Goal: Task Accomplishment & Management: Use online tool/utility

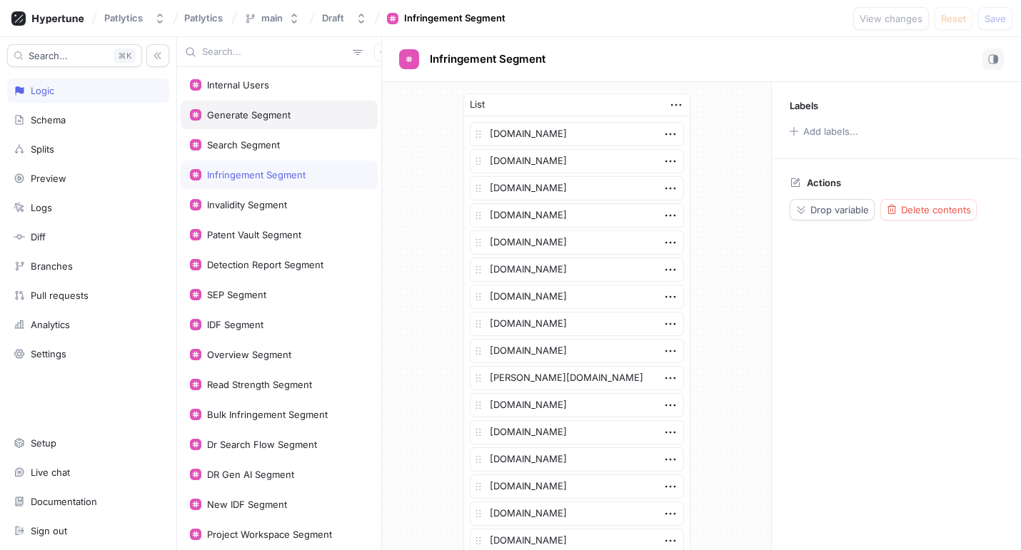
click at [270, 118] on div "Generate Segment" at bounding box center [249, 114] width 84 height 11
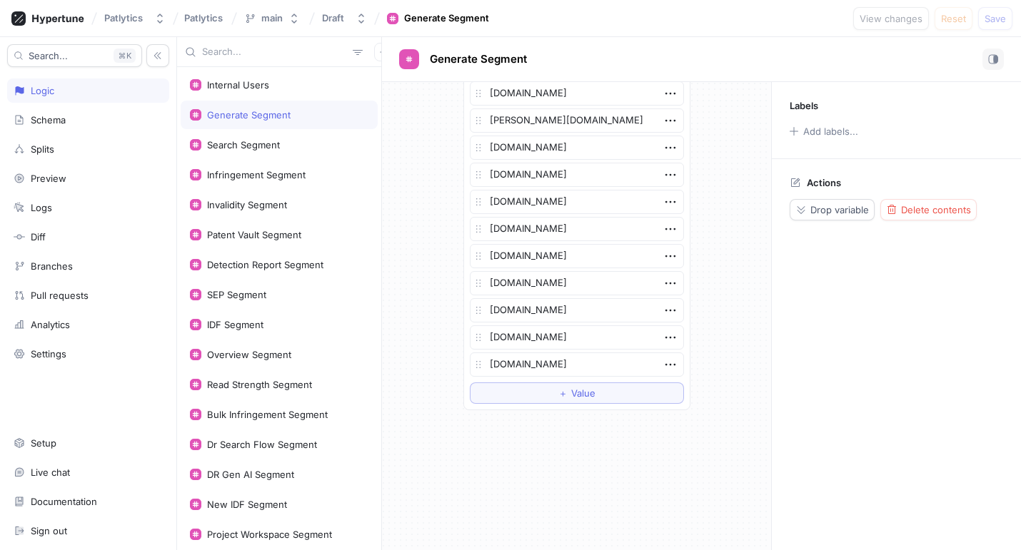
scroll to position [2382, 0]
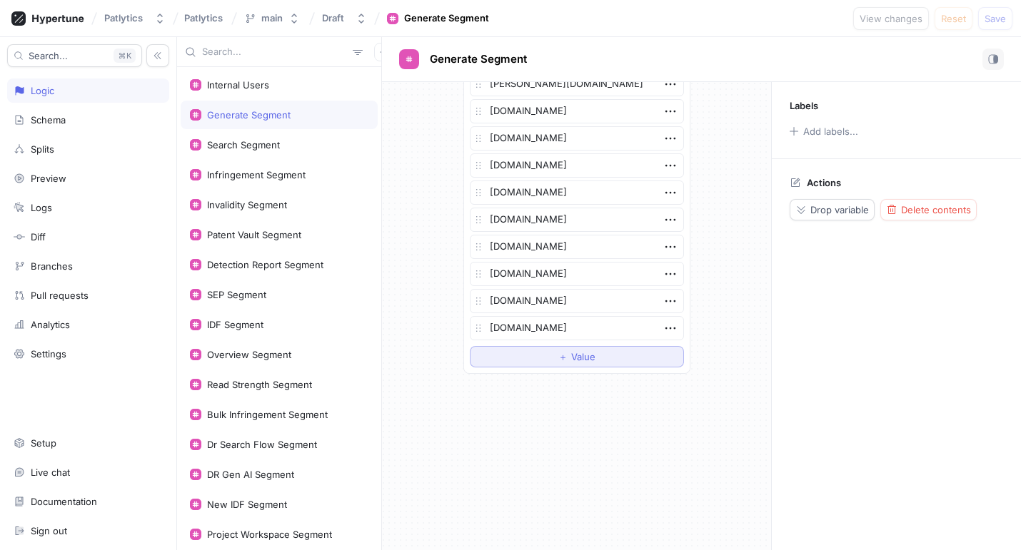
click at [534, 363] on button "＋ Value" at bounding box center [577, 356] width 214 height 21
type textarea "x"
type textarea "er"
type textarea "x"
type textarea "eri"
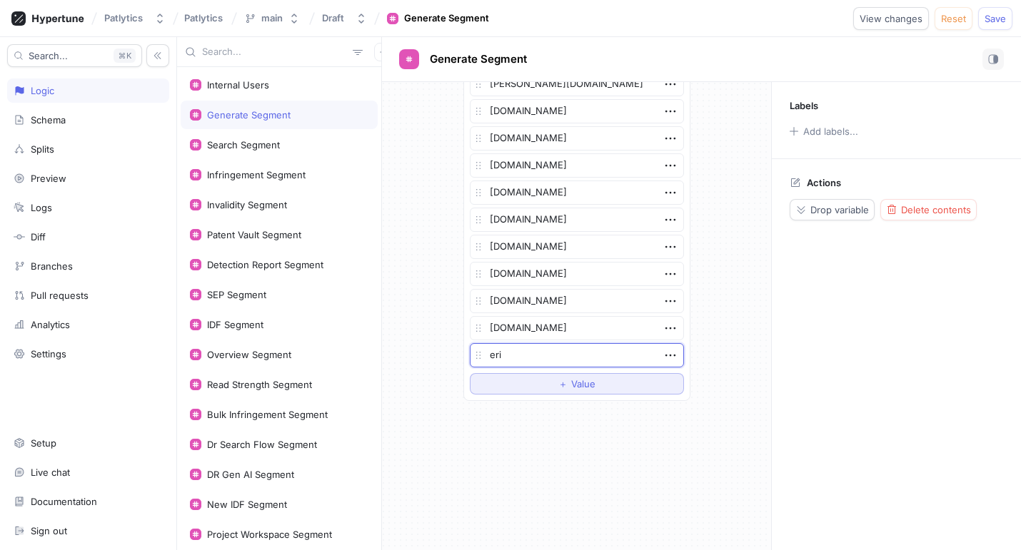
type textarea "x"
type textarea "erics"
type textarea "x"
type textarea "ericss"
type textarea "x"
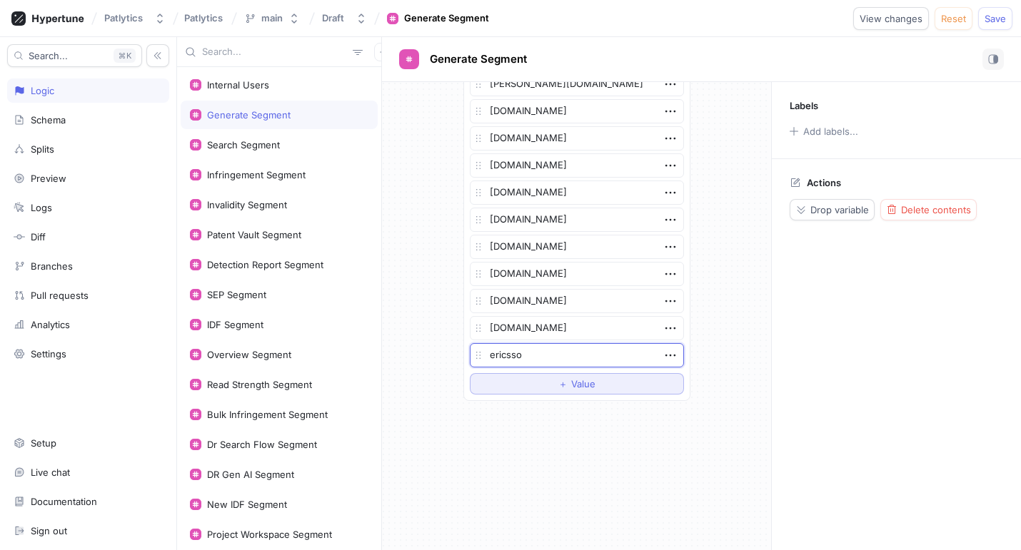
type textarea "ericsson"
type textarea "x"
type textarea "ericsson.c"
type textarea "x"
type textarea "[DOMAIN_NAME]"
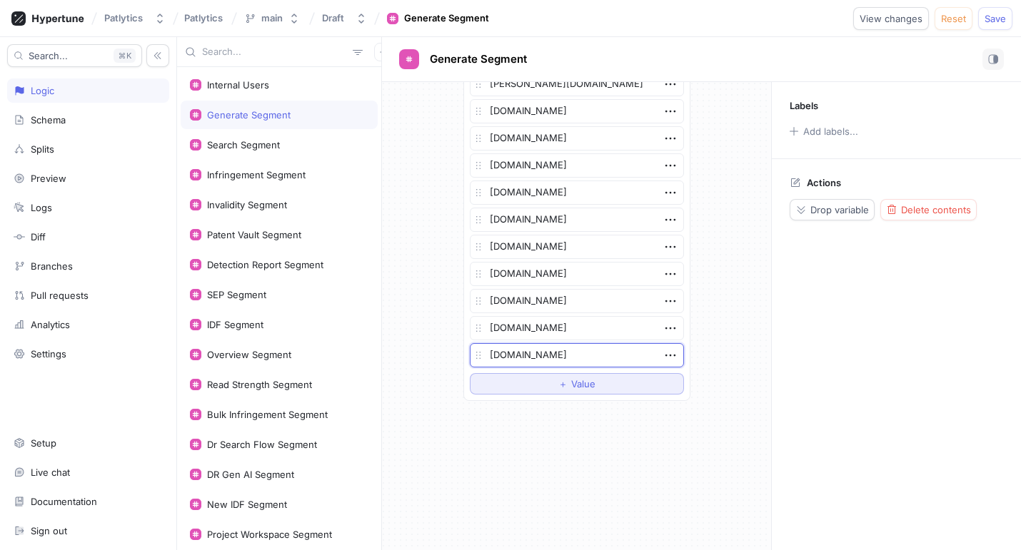
type textarea "x"
type textarea "[DOMAIN_NAME]"
click at [590, 483] on div "List [DOMAIN_NAME] [DOMAIN_NAME] [DOMAIN_NAME] [DOMAIN_NAME] [DOMAIN_NAME] [DOM…" at bounding box center [576, 316] width 389 height 468
click at [258, 148] on div "Search Segment" at bounding box center [243, 144] width 73 height 11
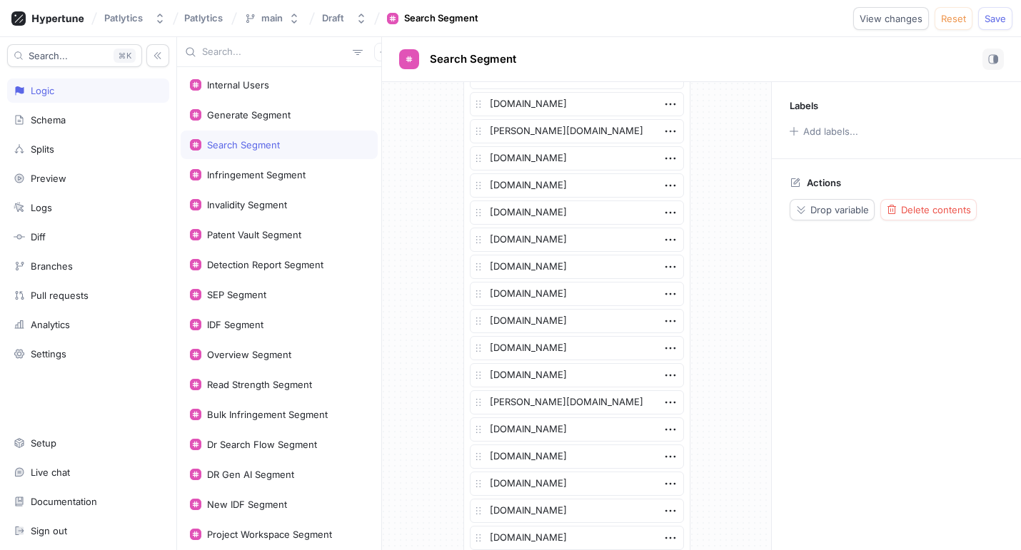
scroll to position [3033, 0]
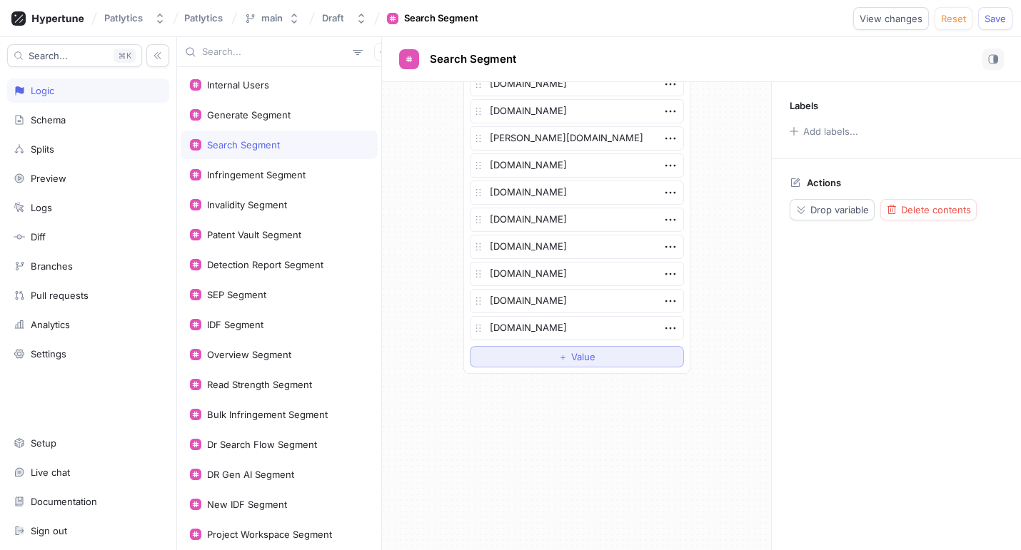
click at [587, 355] on span "Value" at bounding box center [583, 357] width 24 height 9
type textarea "x"
type textarea "[DOMAIN_NAME]"
drag, startPoint x: 281, startPoint y: 178, endPoint x: 340, endPoint y: 201, distance: 63.2
click at [281, 178] on div "Infringement Segment" at bounding box center [256, 174] width 98 height 11
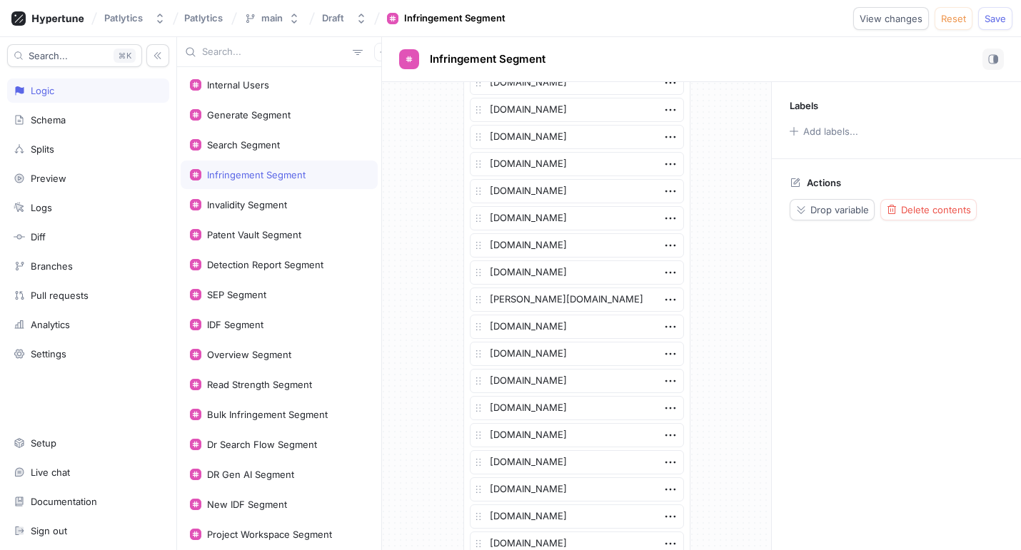
scroll to position [2626, 0]
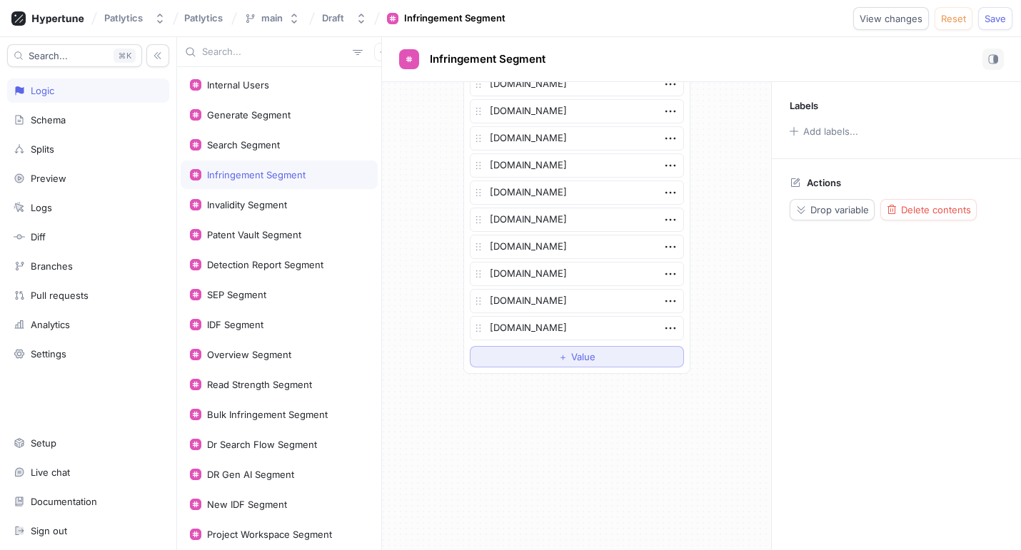
click at [599, 356] on button "＋ Value" at bounding box center [577, 356] width 214 height 21
type textarea "x"
type textarea "[DOMAIN_NAME]"
click at [267, 208] on div "Invalidity Segment" at bounding box center [247, 204] width 80 height 11
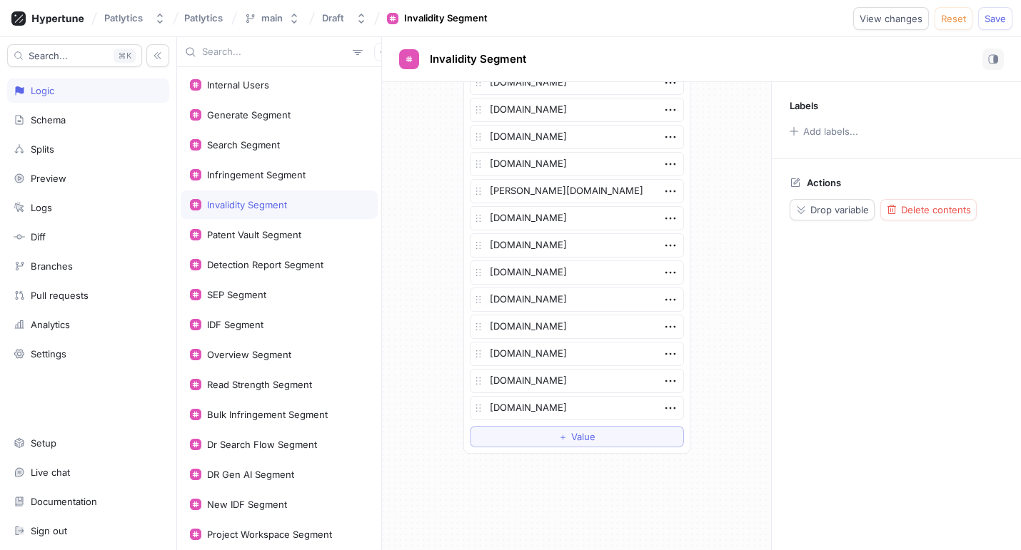
scroll to position [3115, 0]
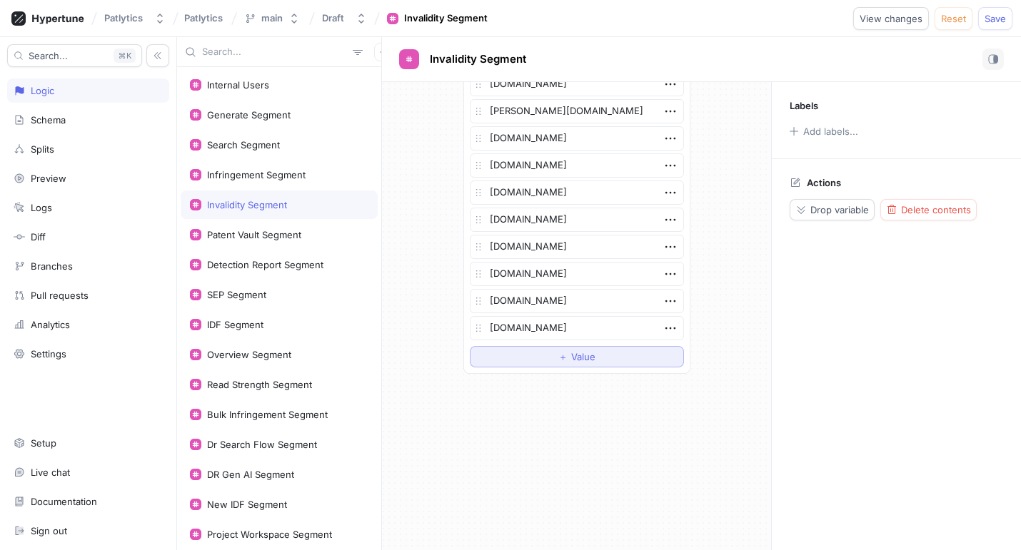
click at [559, 364] on button "＋ Value" at bounding box center [577, 356] width 214 height 21
type textarea "x"
type textarea "[DOMAIN_NAME]"
type textarea "x"
type textarea "[DOMAIN_NAME]"
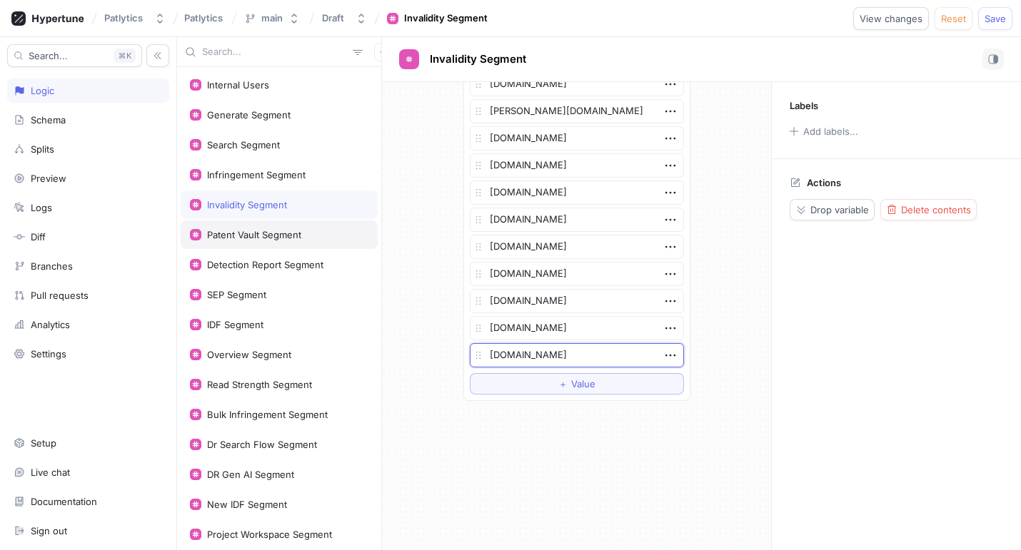
click at [288, 231] on div "Patent Vault Segment" at bounding box center [254, 234] width 94 height 11
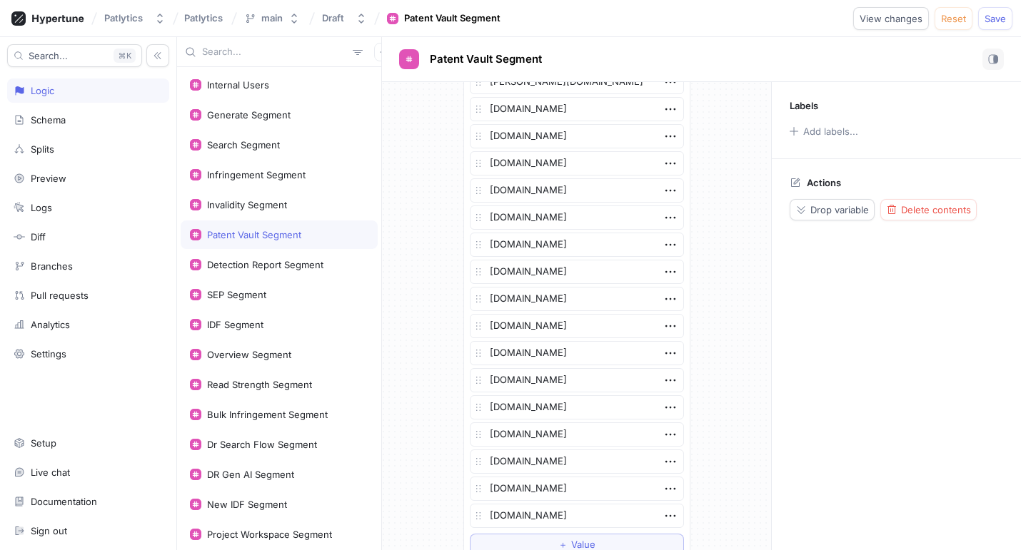
scroll to position [3087, 0]
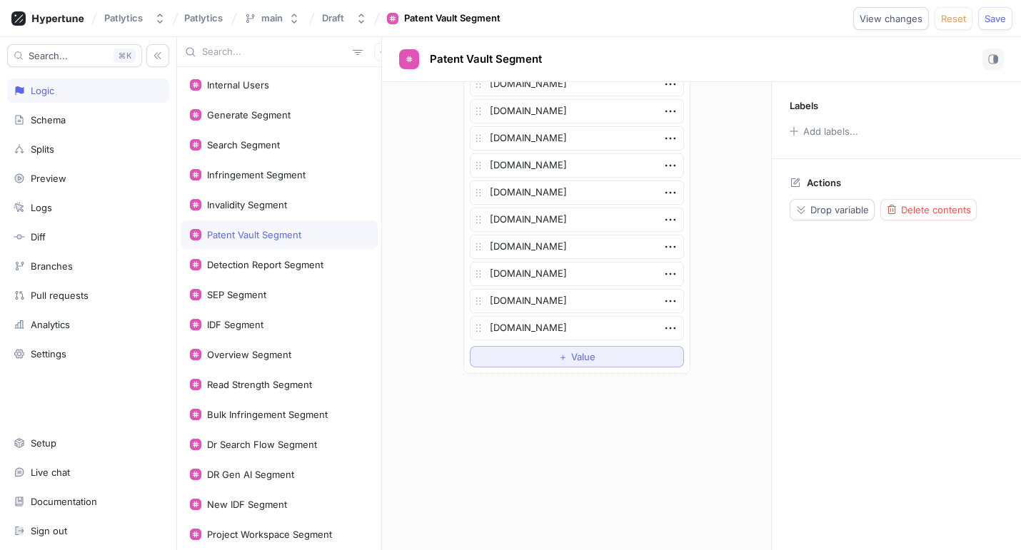
click at [550, 360] on button "＋ Value" at bounding box center [577, 356] width 214 height 21
type textarea "x"
type textarea "[DOMAIN_NAME]"
click at [299, 263] on div "Detection Report Segment" at bounding box center [265, 264] width 116 height 11
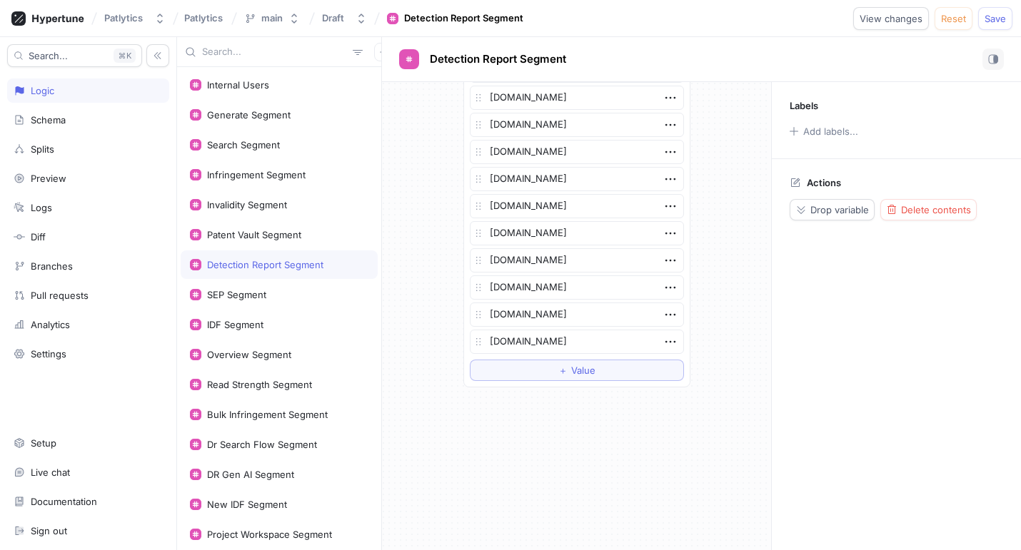
scroll to position [3250, 0]
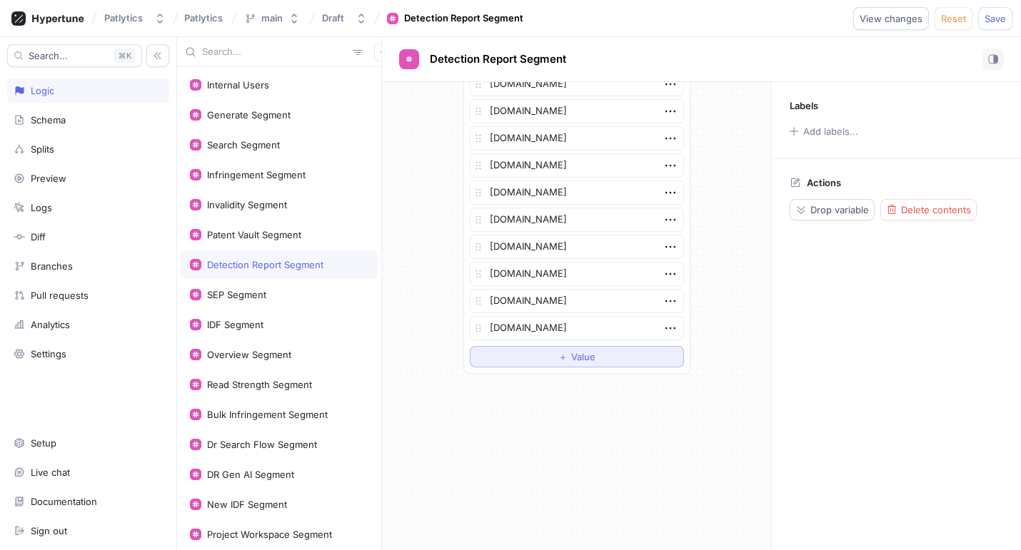
click at [565, 358] on span "＋" at bounding box center [562, 357] width 9 height 9
type textarea "x"
type textarea "[DOMAIN_NAME]"
click at [293, 297] on div "SEP Segment" at bounding box center [279, 294] width 178 height 11
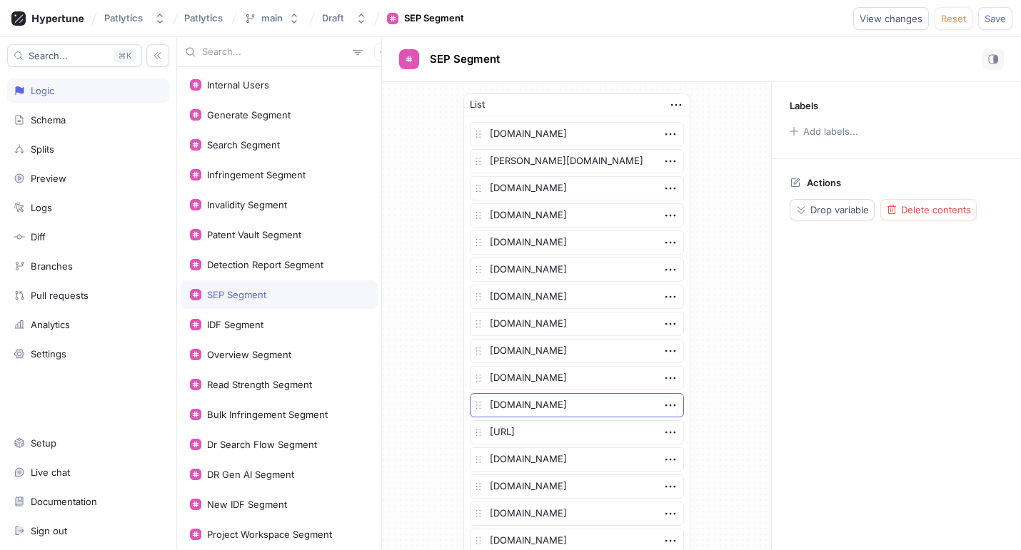
scroll to position [701, 0]
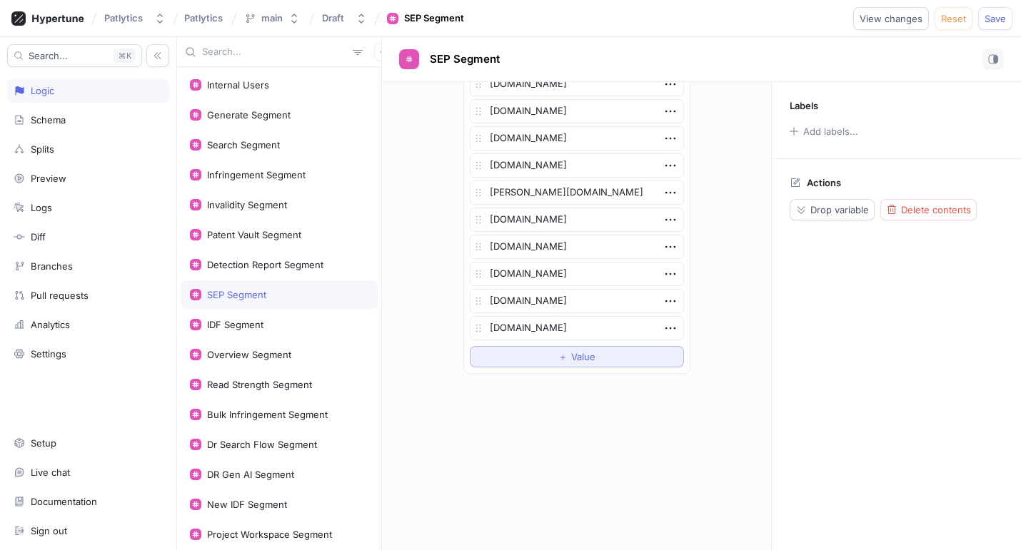
click at [555, 346] on button "＋ Value" at bounding box center [577, 356] width 214 height 21
type textarea "x"
type textarea "[DOMAIN_NAME]"
click at [308, 318] on div "IDF Segment" at bounding box center [279, 324] width 197 height 29
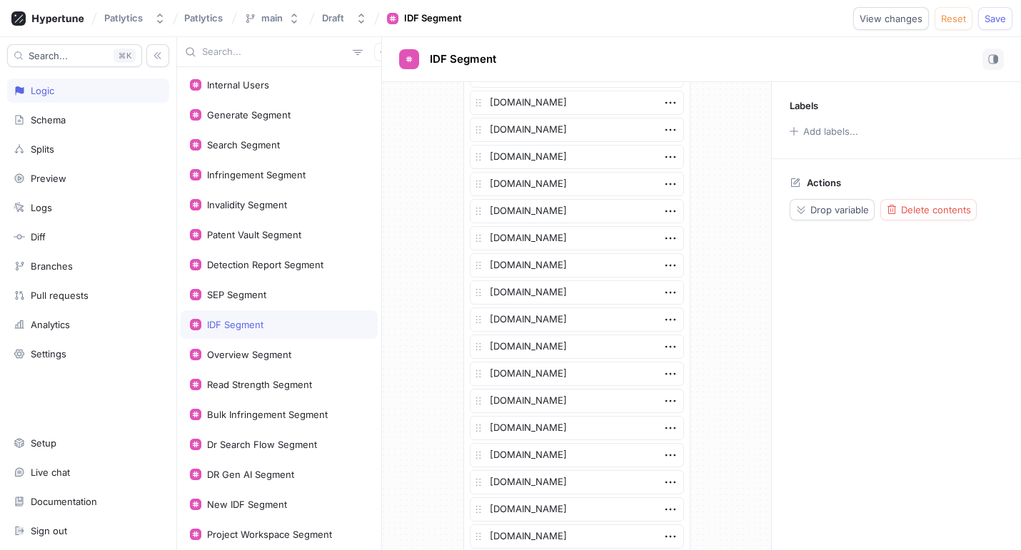
scroll to position [999, 0]
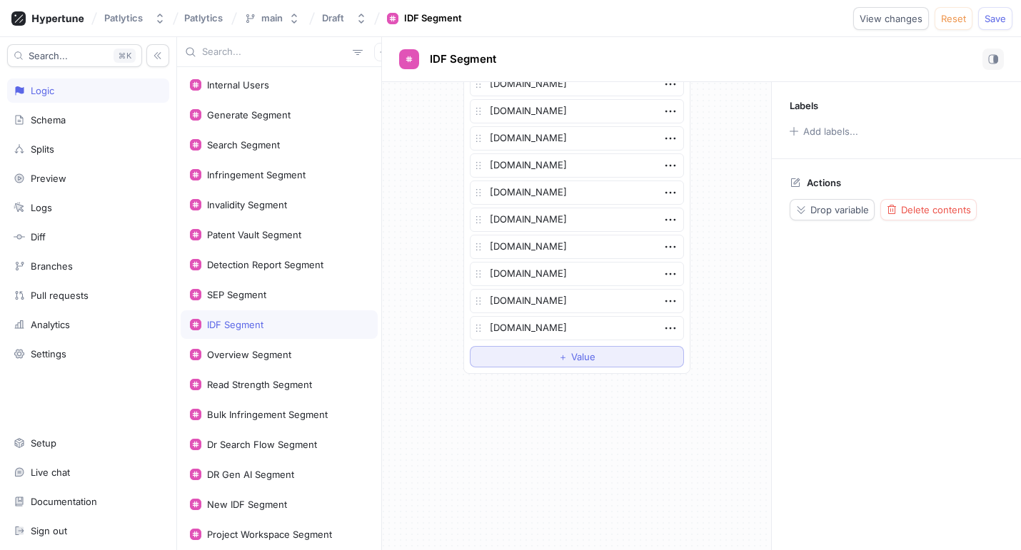
click at [573, 359] on span "Value" at bounding box center [583, 357] width 24 height 9
type textarea "x"
type textarea "[DOMAIN_NAME]"
click at [296, 350] on div "Overview Segment" at bounding box center [279, 354] width 178 height 11
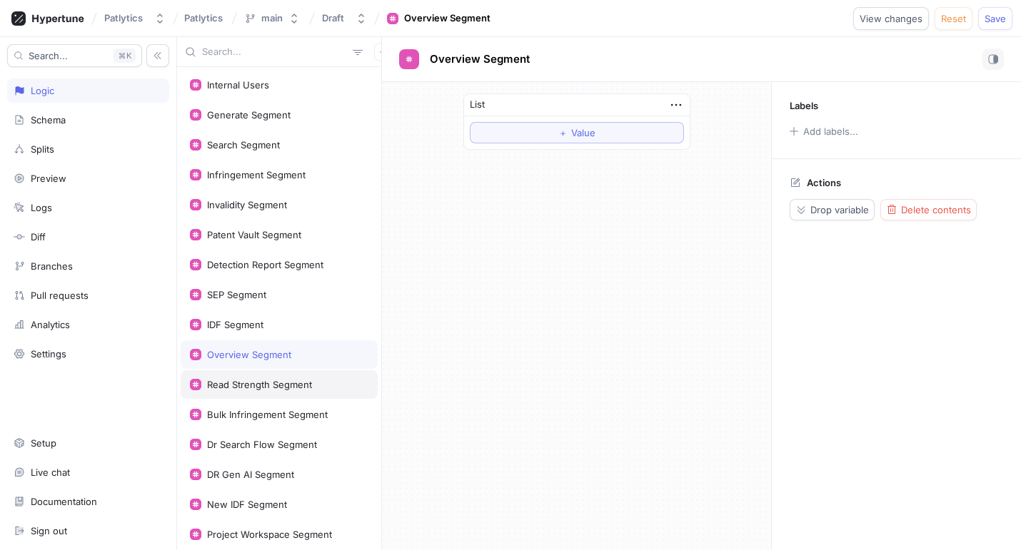
click at [293, 374] on div "Read Strength Segment" at bounding box center [279, 384] width 197 height 29
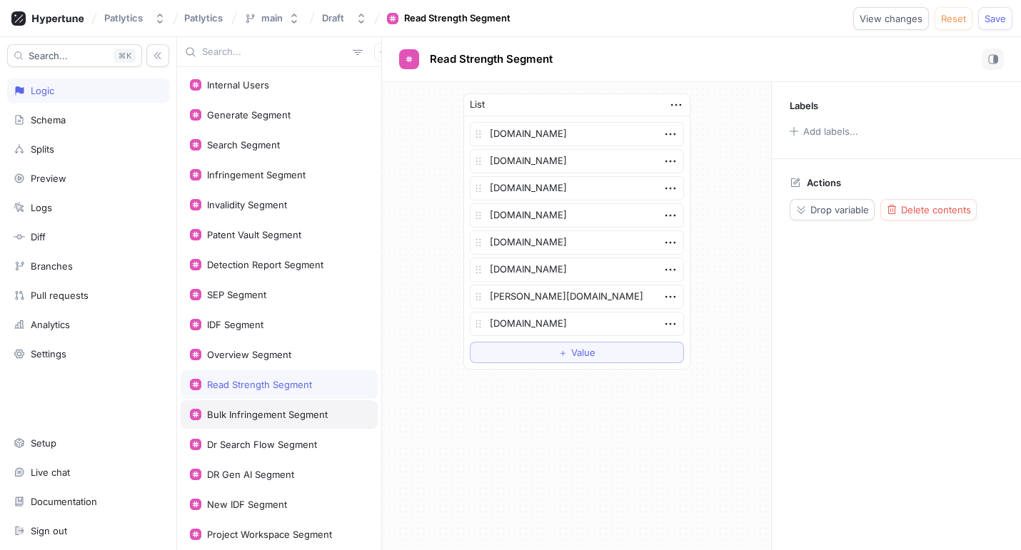
click at [286, 410] on div "Bulk Infringement Segment" at bounding box center [267, 414] width 121 height 11
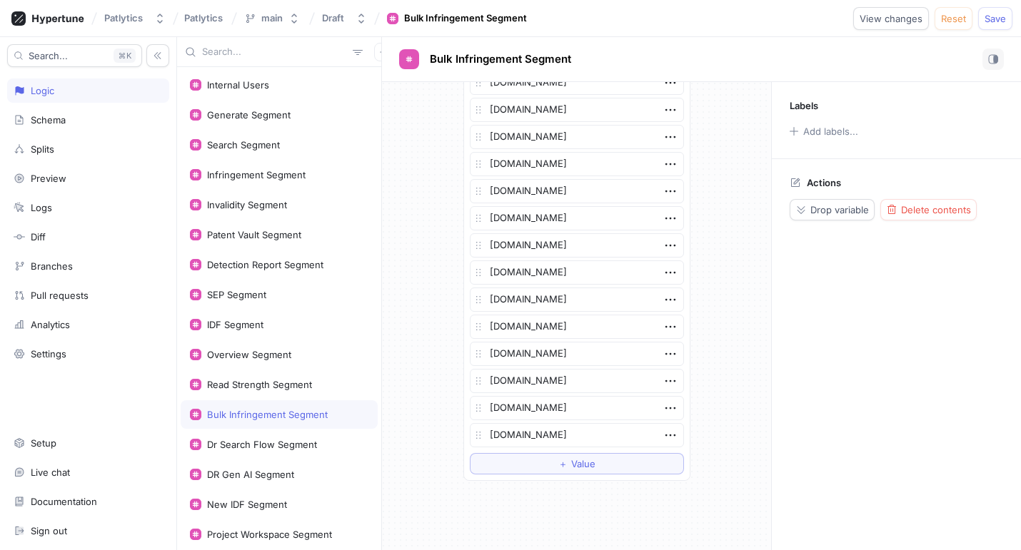
scroll to position [1704, 0]
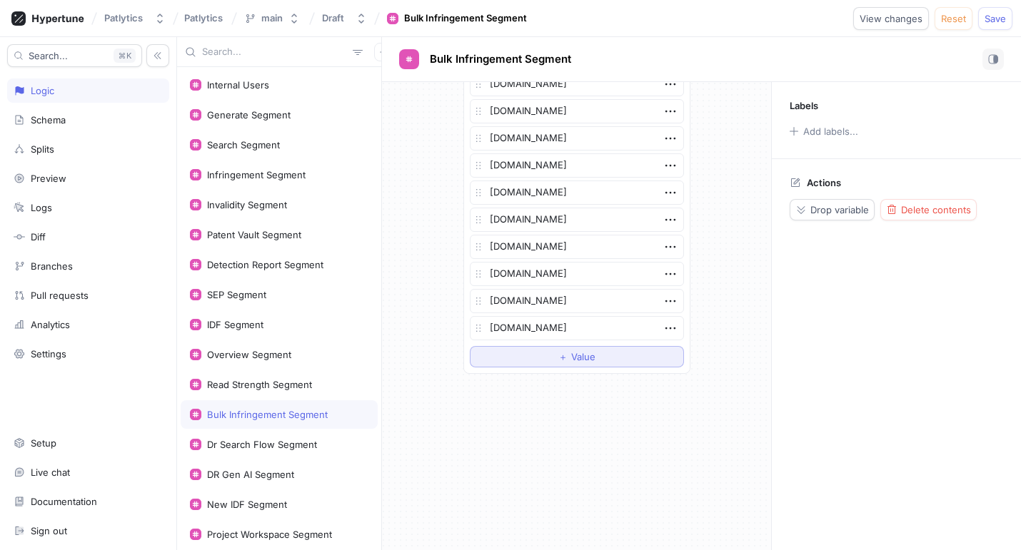
click at [507, 357] on button "＋ Value" at bounding box center [577, 356] width 214 height 21
type textarea "x"
type textarea "[DOMAIN_NAME]"
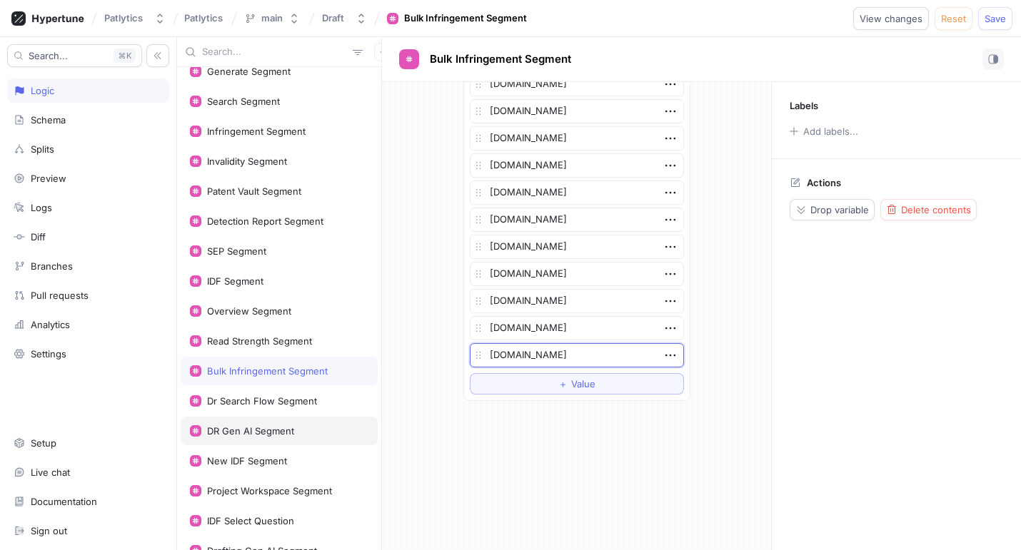
scroll to position [124, 0]
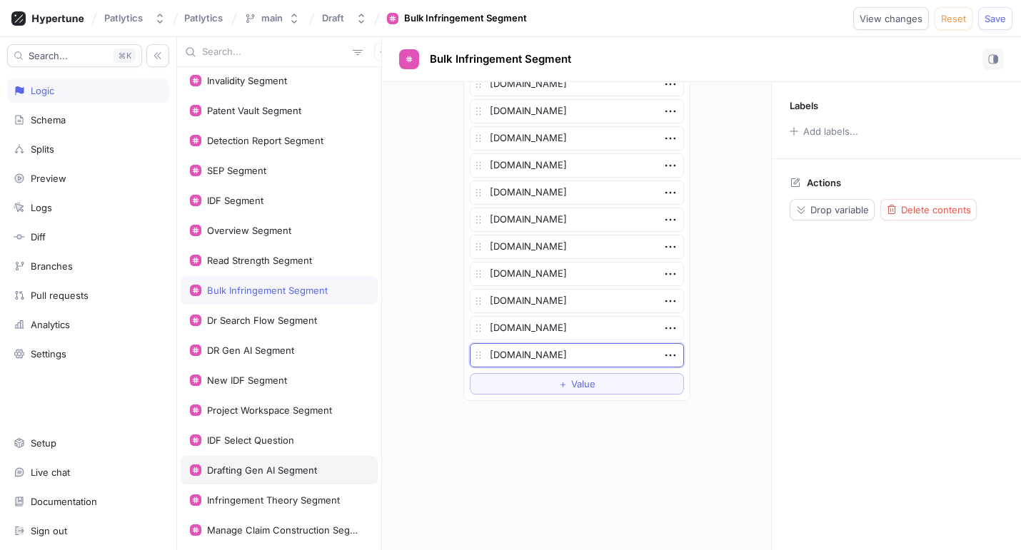
type textarea "x"
type textarea "[DOMAIN_NAME]"
click at [246, 322] on div "Dr Search Flow Segment" at bounding box center [262, 320] width 110 height 11
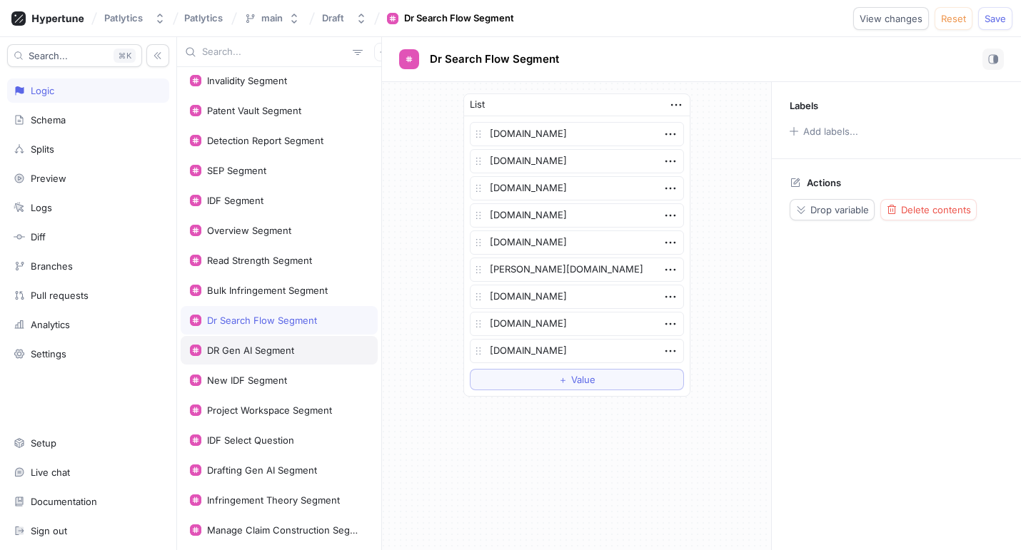
click at [259, 342] on div "DR Gen AI Segment" at bounding box center [279, 350] width 197 height 29
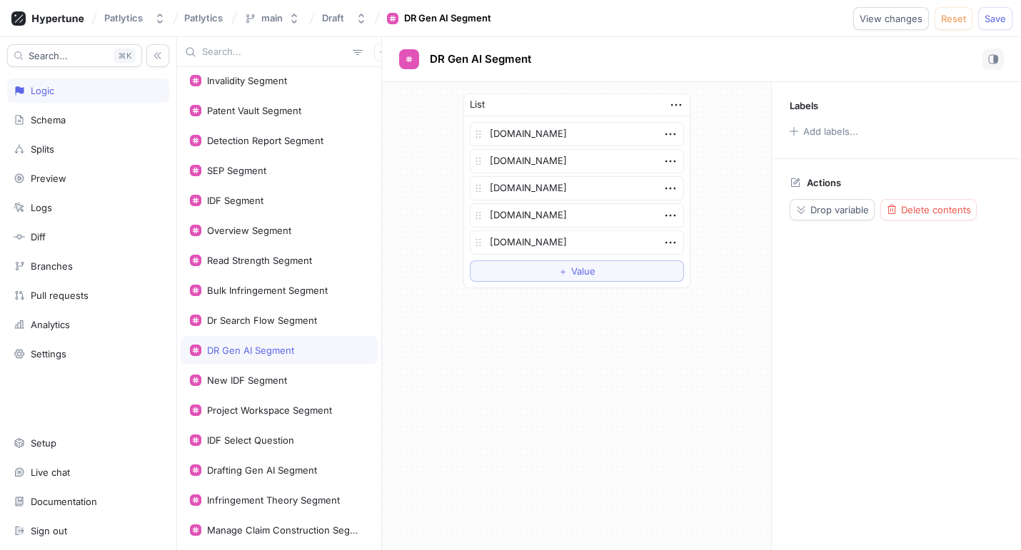
click at [277, 395] on div "Internal Users Generate Segment Search Segment Infringement Segment Invalidity …" at bounding box center [279, 308] width 204 height 483
click at [270, 378] on div "New IDF Segment" at bounding box center [247, 380] width 80 height 11
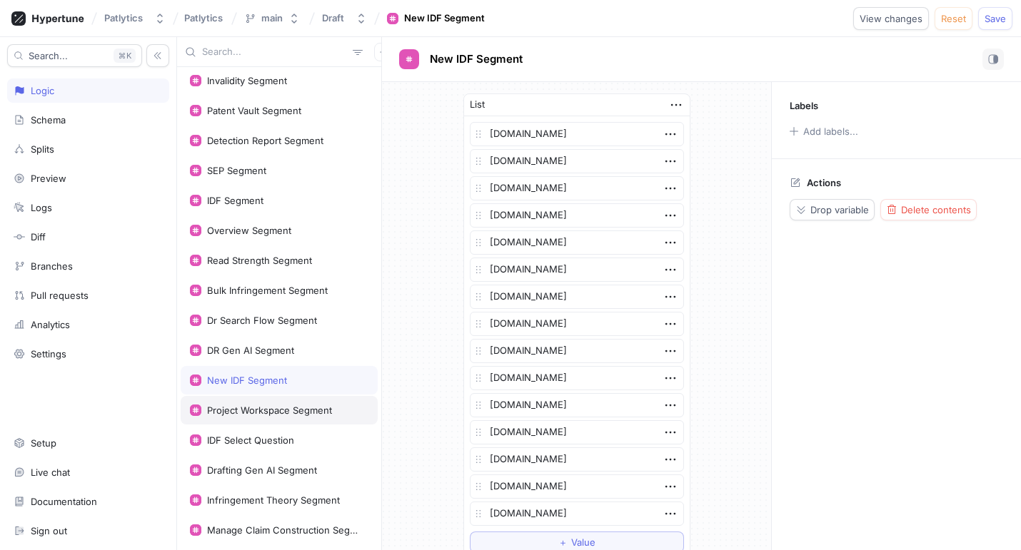
click at [275, 408] on div "Project Workspace Segment" at bounding box center [269, 410] width 125 height 11
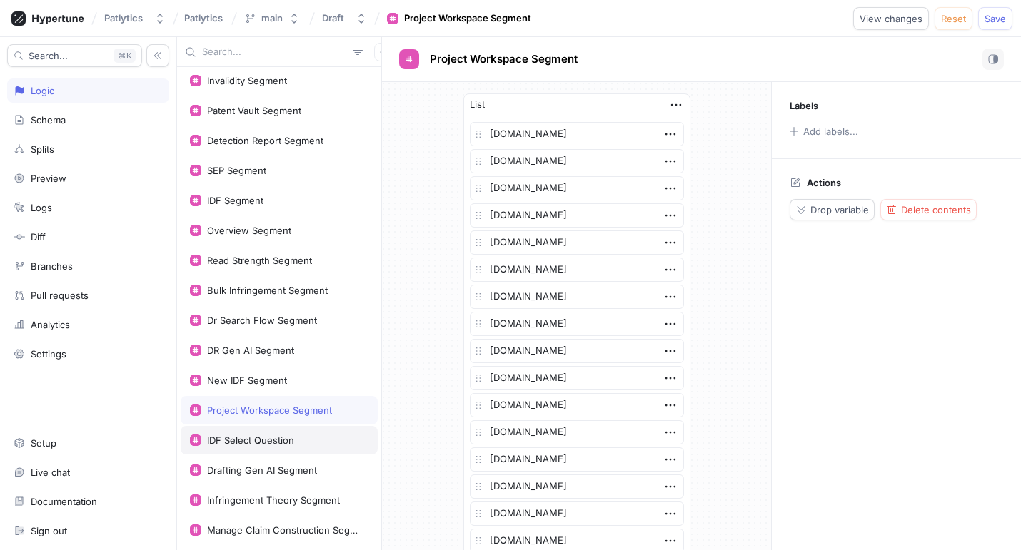
click at [290, 435] on div "IDF Select Question" at bounding box center [250, 440] width 87 height 11
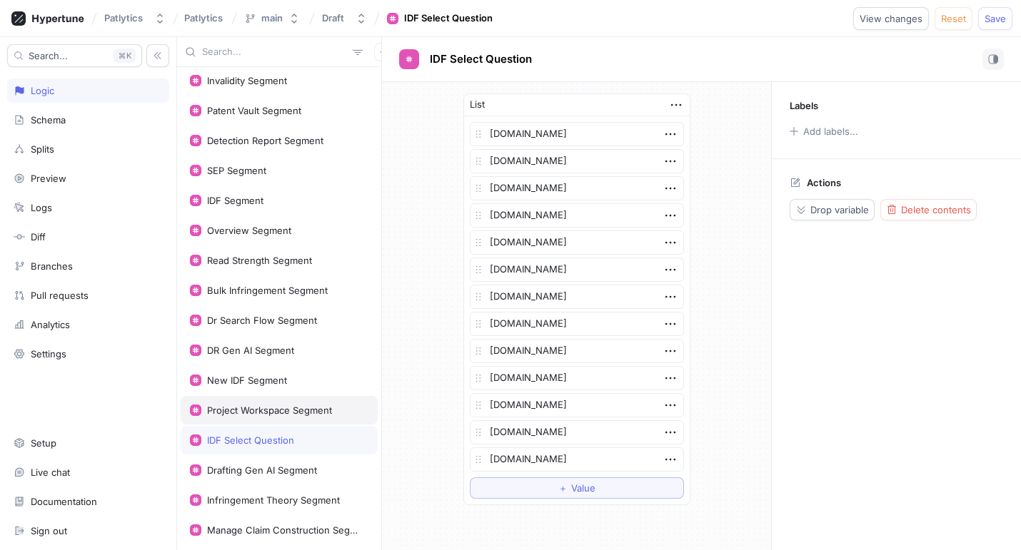
click at [293, 408] on div "Project Workspace Segment" at bounding box center [269, 410] width 125 height 11
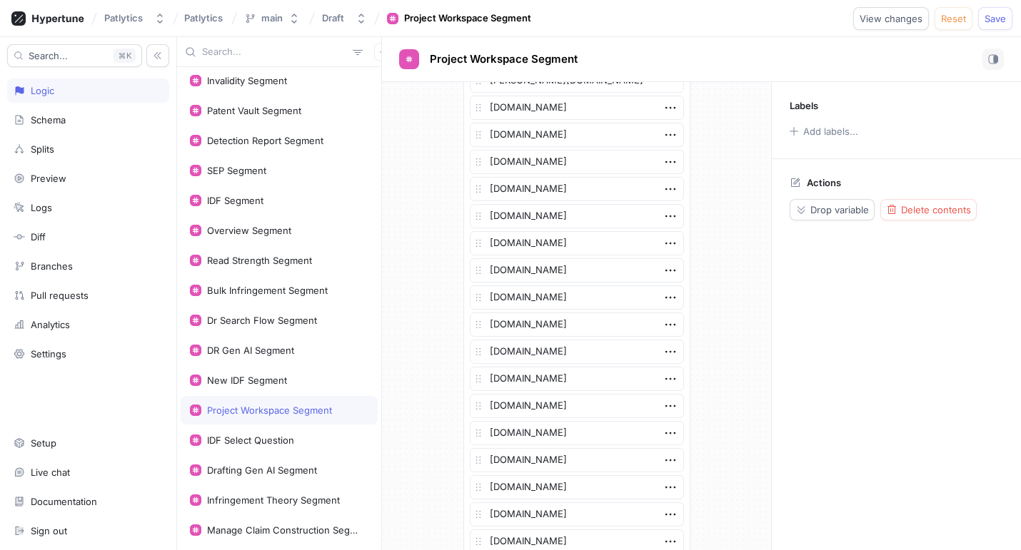
scroll to position [1677, 0]
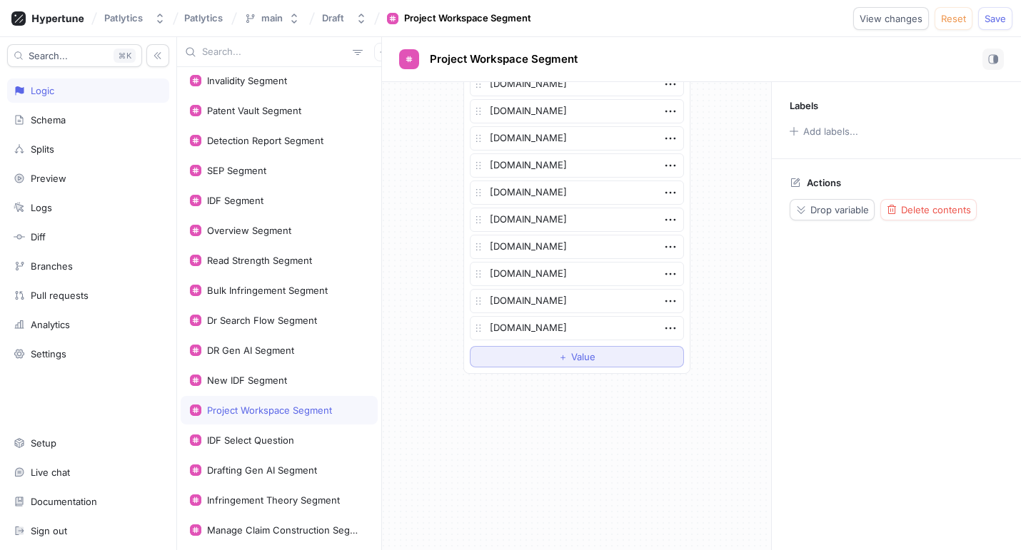
click at [519, 363] on button "＋ Value" at bounding box center [577, 356] width 214 height 21
type textarea "x"
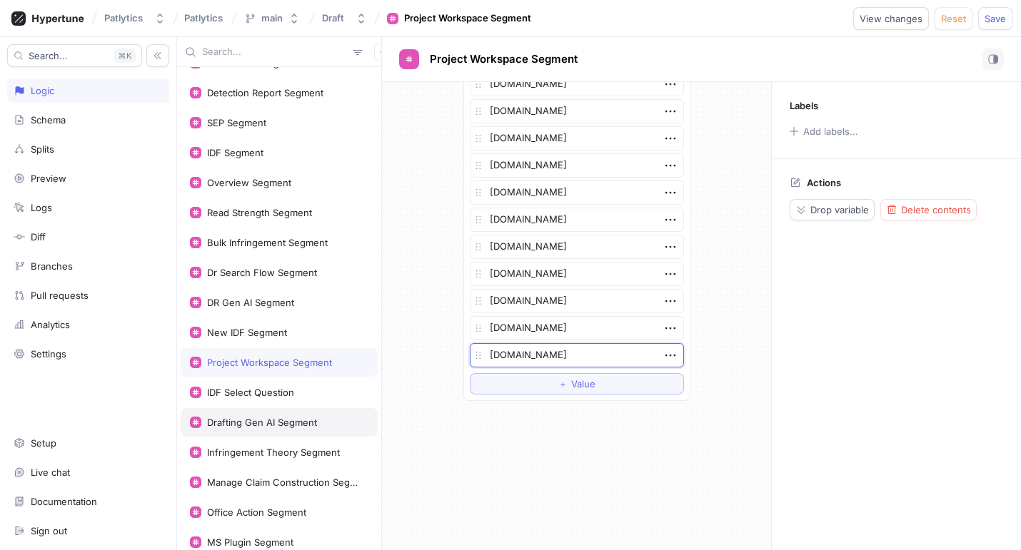
scroll to position [176, 0]
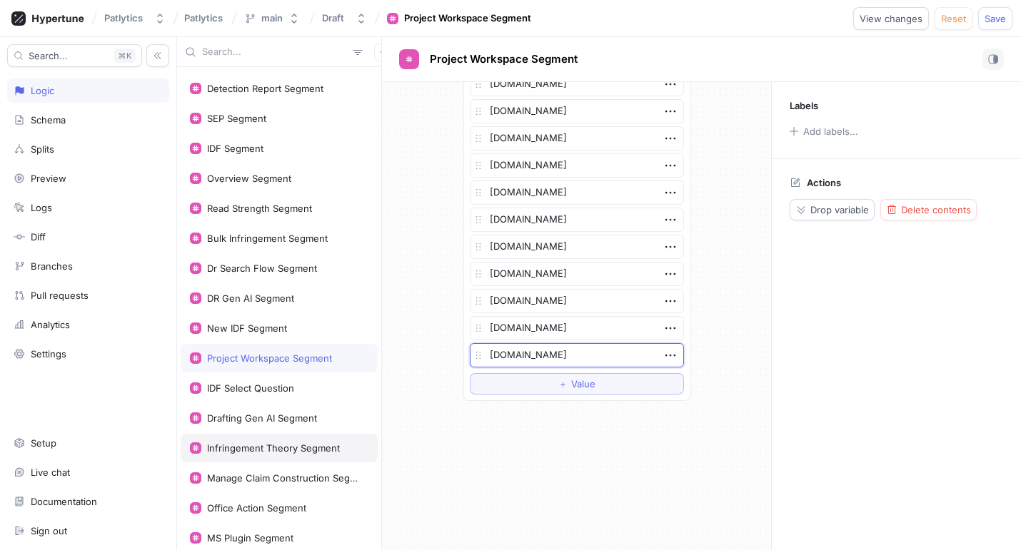
type textarea "[DOMAIN_NAME]"
click at [250, 442] on div "Infringement Theory Segment" at bounding box center [273, 447] width 133 height 11
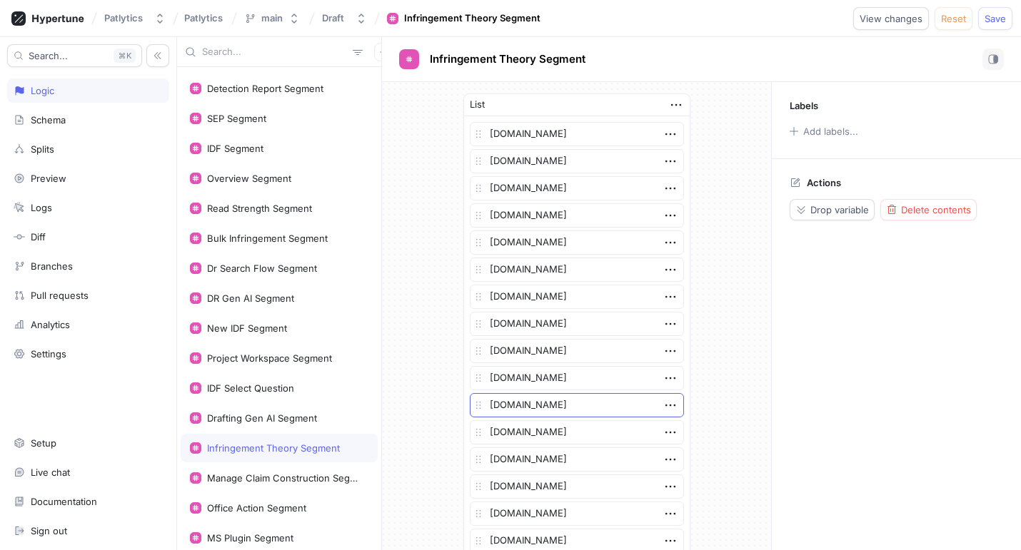
scroll to position [972, 0]
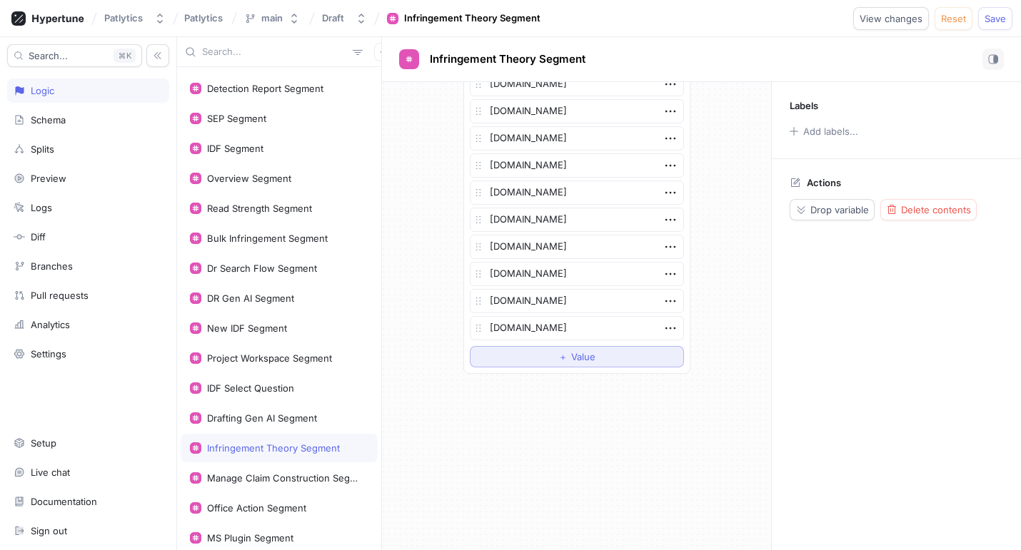
click at [558, 360] on span "＋" at bounding box center [562, 357] width 9 height 9
type textarea "x"
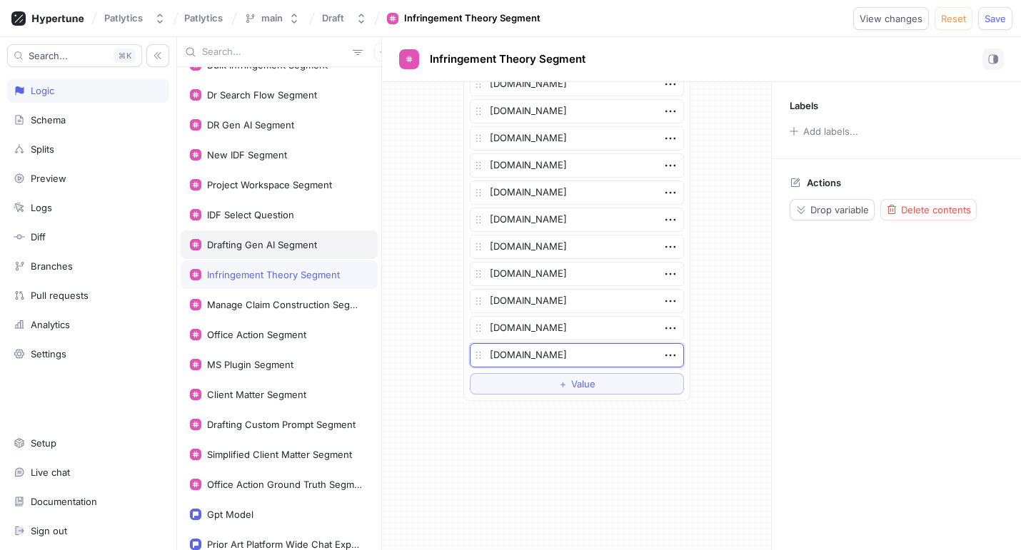
scroll to position [355, 0]
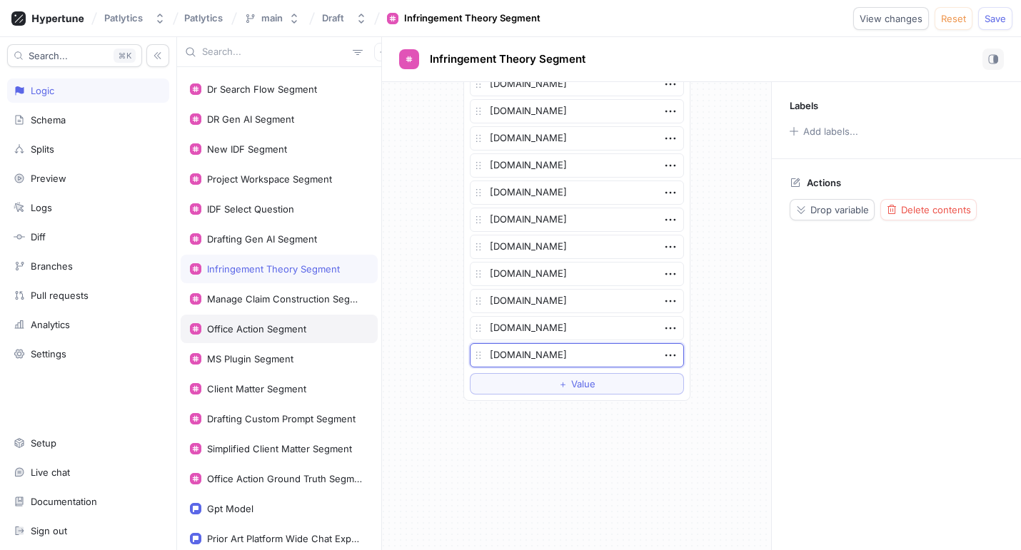
type textarea "[DOMAIN_NAME]"
click at [273, 326] on div "Office Action Segment" at bounding box center [256, 328] width 99 height 11
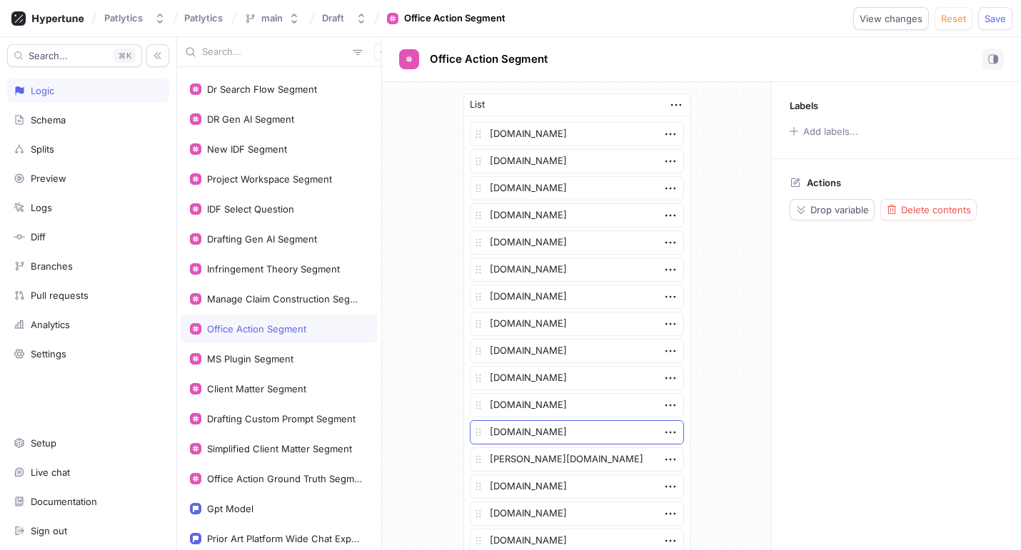
scroll to position [592, 0]
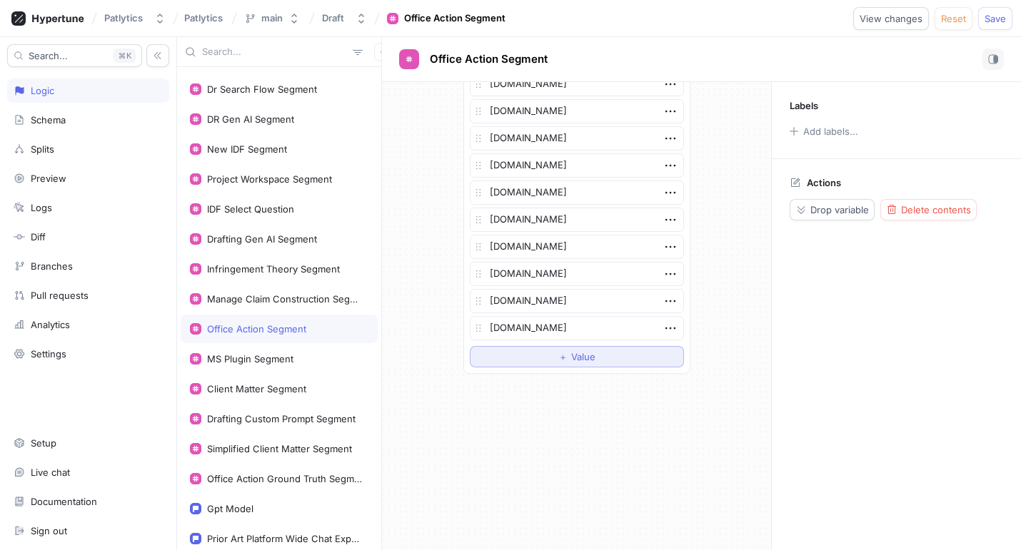
click at [511, 352] on button "＋ Value" at bounding box center [577, 356] width 214 height 21
type textarea "x"
type textarea "[DOMAIN_NAME]"
click at [285, 414] on div "Drafting Custom Prompt Segment" at bounding box center [281, 418] width 148 height 11
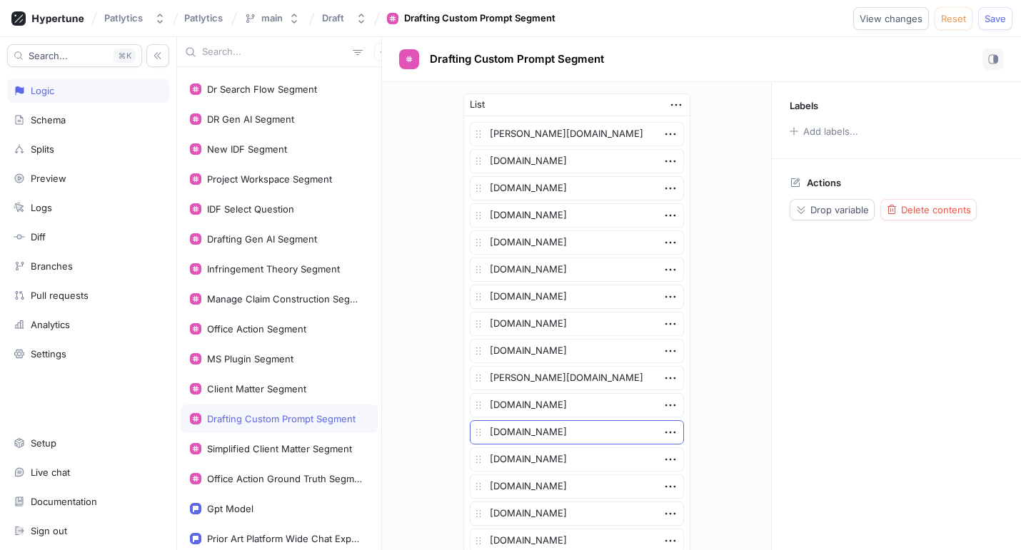
scroll to position [484, 0]
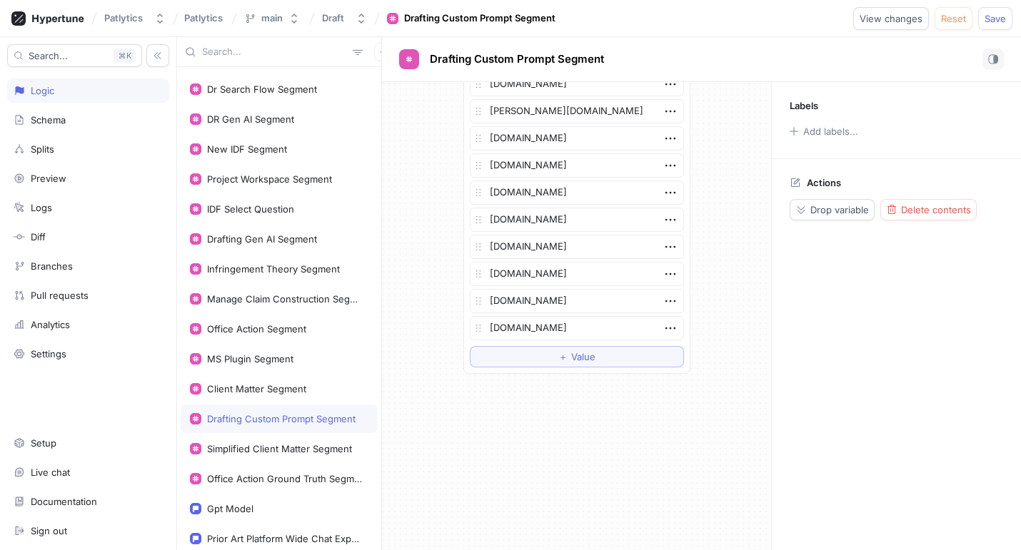
click at [511, 367] on div "[PERSON_NAME][DOMAIN_NAME] [DOMAIN_NAME] [DOMAIN_NAME] [DOMAIN_NAME] [DOMAIN_NA…" at bounding box center [577, 2] width 226 height 741
click at [511, 358] on button "＋ Value" at bounding box center [577, 356] width 214 height 21
type textarea "x"
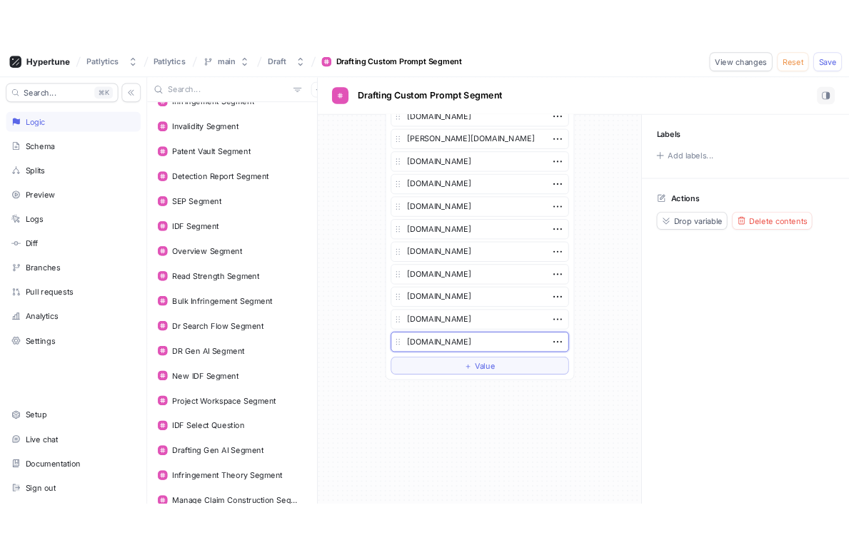
scroll to position [0, 0]
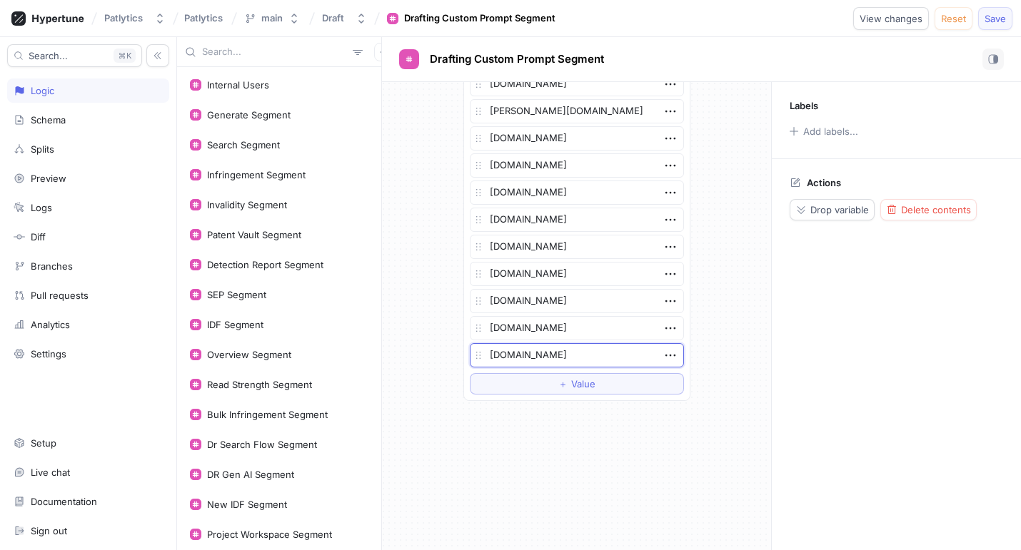
type textarea "[DOMAIN_NAME]"
click at [992, 11] on button "Save" at bounding box center [995, 18] width 34 height 23
type textarea "x"
